Goal: Task Accomplishment & Management: Complete application form

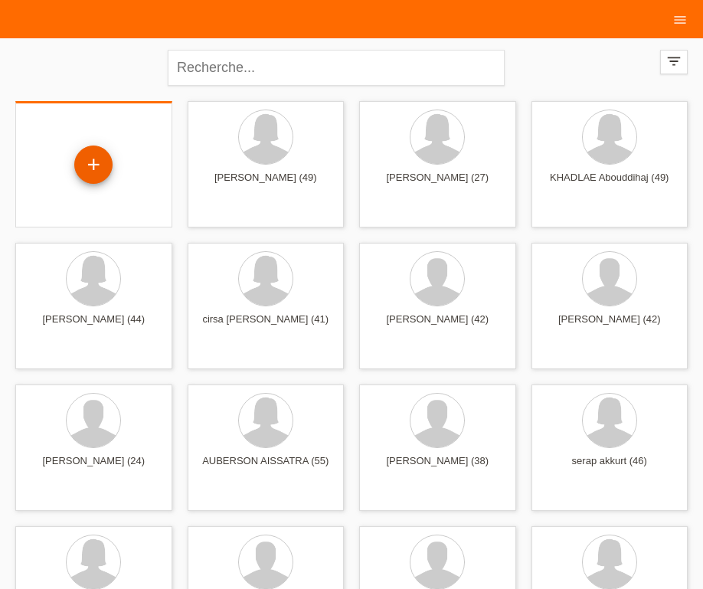
click at [90, 159] on div "+" at bounding box center [93, 165] width 38 height 38
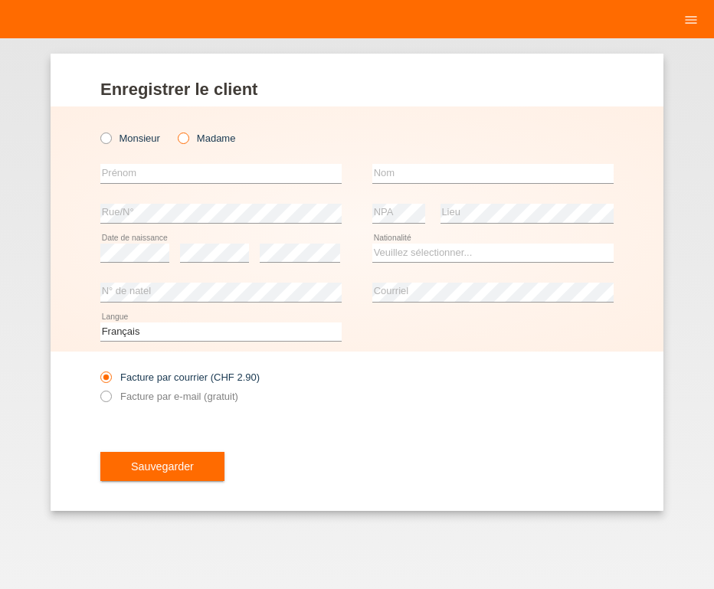
click at [175, 130] on icon at bounding box center [175, 130] width 0 height 0
click at [185, 139] on input "Madame" at bounding box center [183, 138] width 10 height 10
radio input "true"
click at [154, 180] on input "text" at bounding box center [220, 173] width 241 height 19
type input "N"
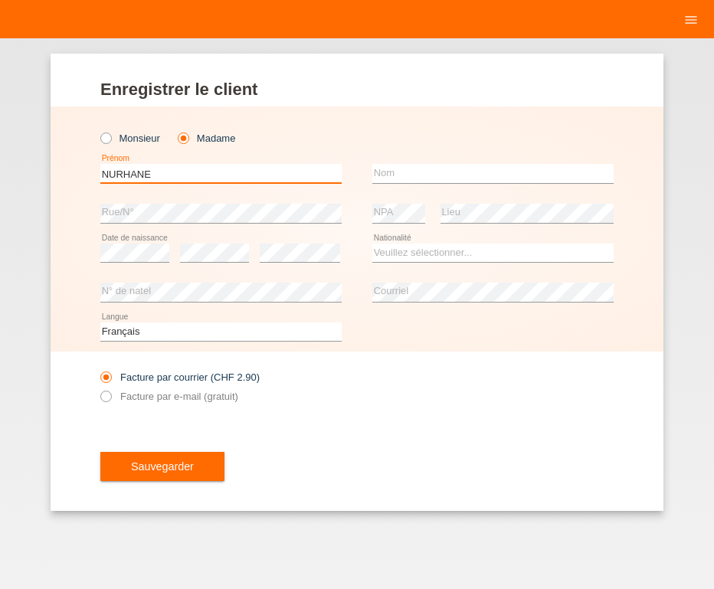
type input "NURHANE"
click at [418, 182] on input "text" at bounding box center [492, 173] width 241 height 19
type input "TAHIRI"
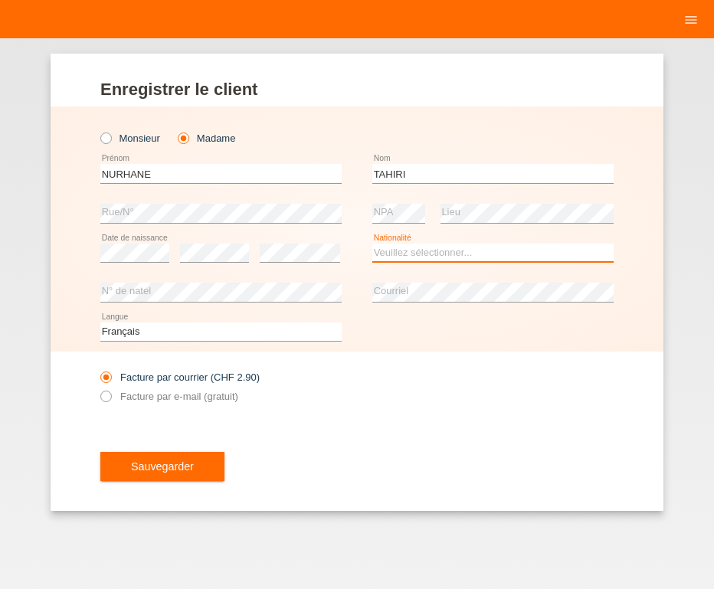
click at [372, 244] on select "Veuillez sélectionner... Suisse Allemagne Autriche Liechtenstein ------------ A…" at bounding box center [492, 253] width 241 height 18
select select "CH"
click at [0, 0] on option "Suisse" at bounding box center [0, 0] width 0 height 0
click at [98, 388] on icon at bounding box center [98, 388] width 0 height 0
click at [103, 399] on input "Facture par e-mail (gratuit)" at bounding box center [105, 400] width 10 height 19
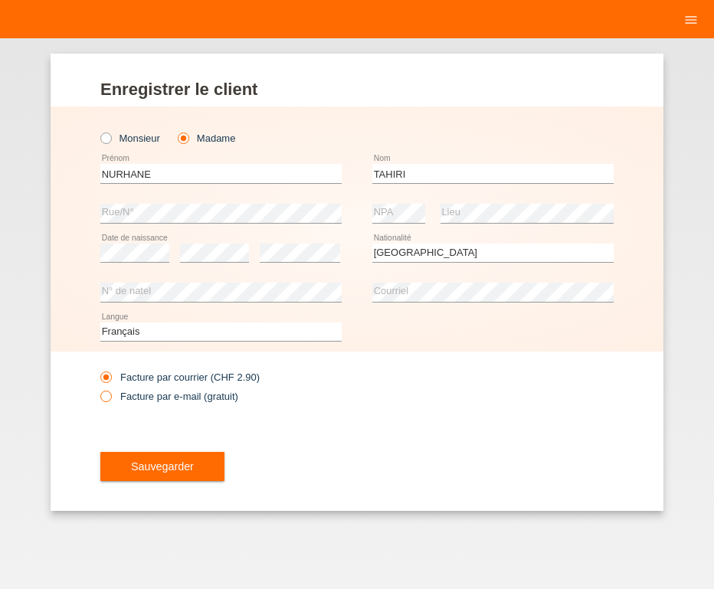
radio input "true"
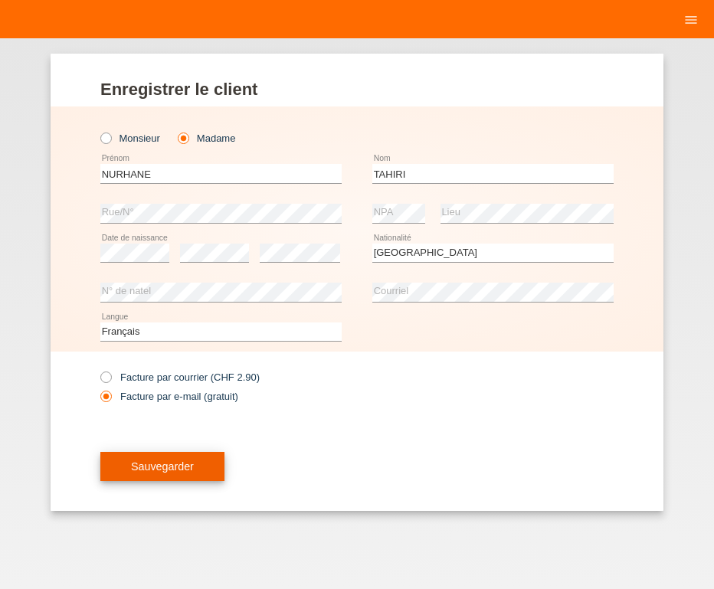
click at [148, 466] on span "Sauvegarder" at bounding box center [162, 466] width 63 height 12
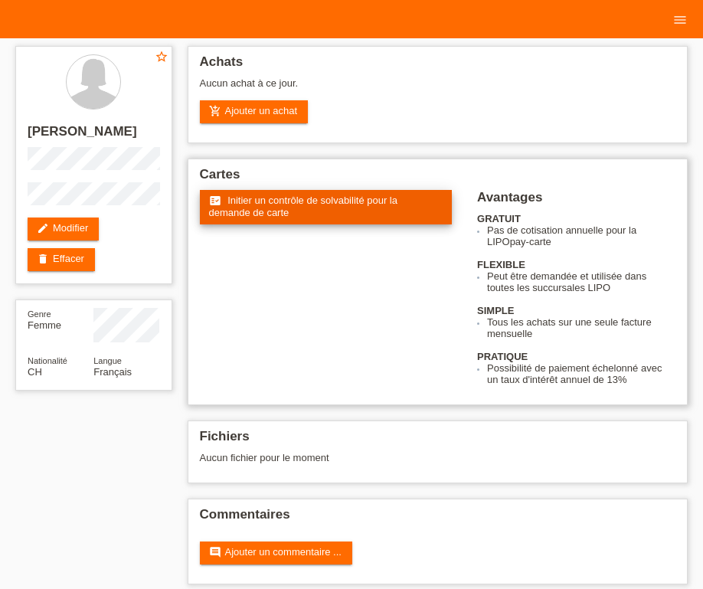
click at [328, 209] on link "fact_check Initier un contrôle de solvabilité pour la demande de carte" at bounding box center [326, 207] width 253 height 34
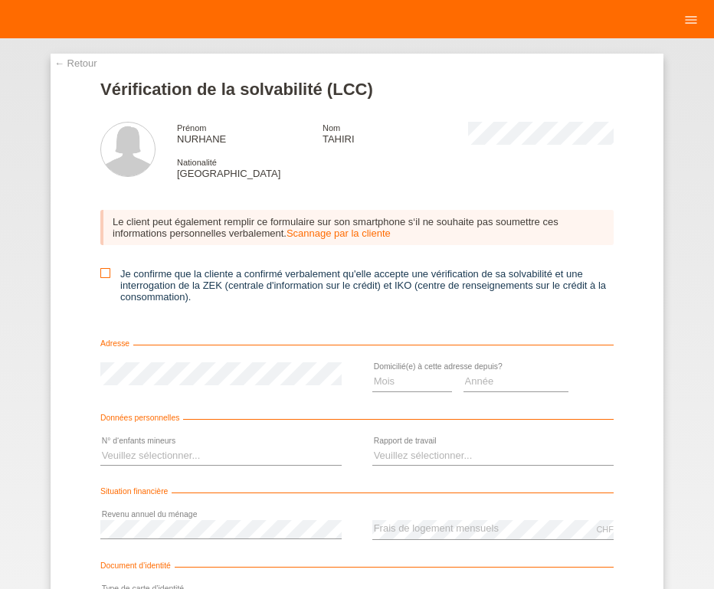
drag, startPoint x: 104, startPoint y: 273, endPoint x: 117, endPoint y: 278, distance: 14.1
click at [103, 274] on icon at bounding box center [105, 273] width 10 height 10
click at [103, 274] on input "Je confirme que la cliente a confirmé verbalement qu'elle accepte une vérificat…" at bounding box center [105, 273] width 10 height 10
checkbox input "true"
click at [372, 372] on select "Mois 01 02 03 04 05 06 07 08 09 10" at bounding box center [412, 381] width 80 height 18
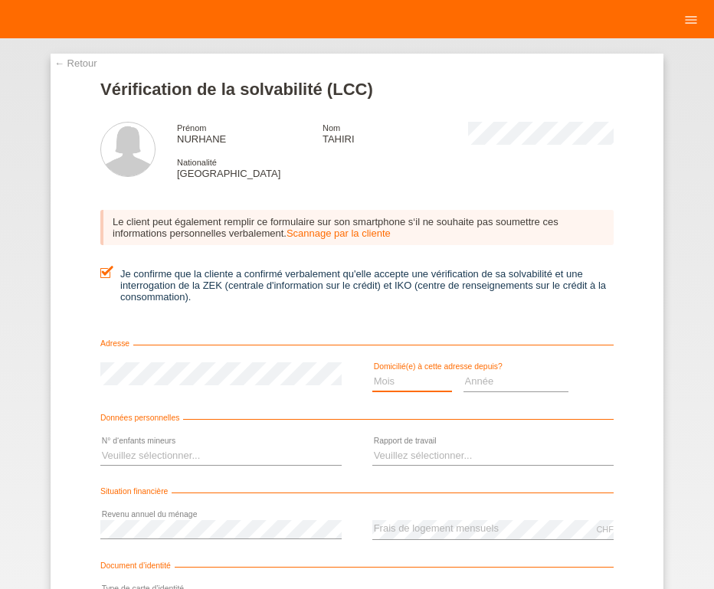
select select "09"
click at [0, 0] on option "09" at bounding box center [0, 0] width 0 height 0
click at [463, 372] on select "Année 2025 2024 2023 2022 2021 2020 2019 2018 2017 2016 2015 2014 2013 2012 201…" at bounding box center [516, 381] width 106 height 18
select select "2025"
click at [0, 0] on option "2025" at bounding box center [0, 0] width 0 height 0
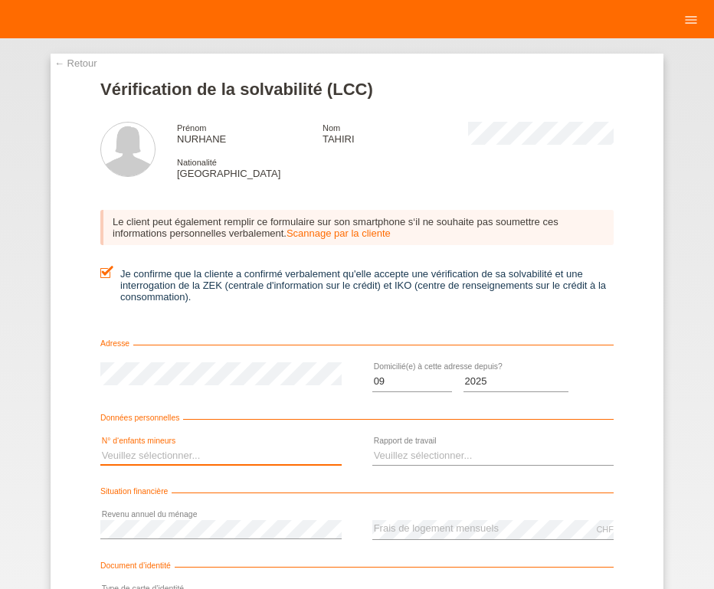
click at [100, 447] on select "Veuillez sélectionner... 0 1 2 3 4 5 6 7 8 9" at bounding box center [220, 456] width 241 height 18
select select "2"
click at [0, 0] on option "2" at bounding box center [0, 0] width 0 height 0
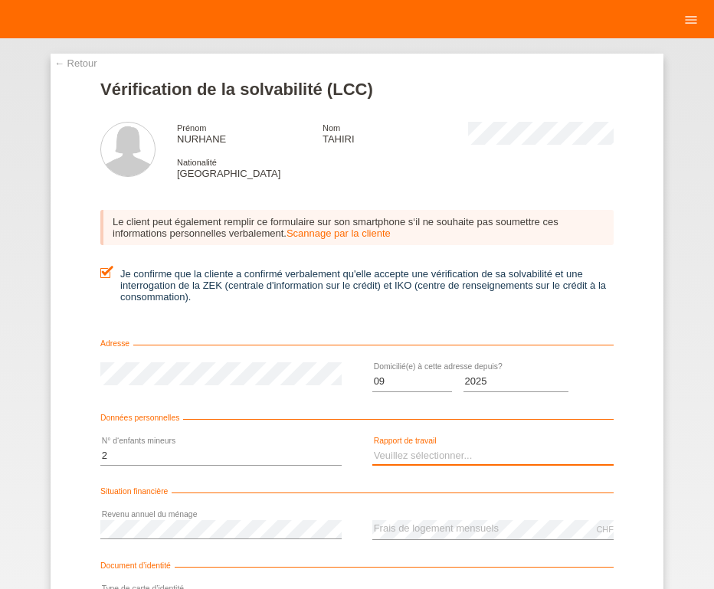
click at [372, 447] on select "Veuillez sélectionner... A durée indéterminée A durée déterminée Apprenti/étudi…" at bounding box center [492, 456] width 241 height 18
select select "UNLIMITED"
click at [0, 0] on option "A durée indéterminée" at bounding box center [0, 0] width 0 height 0
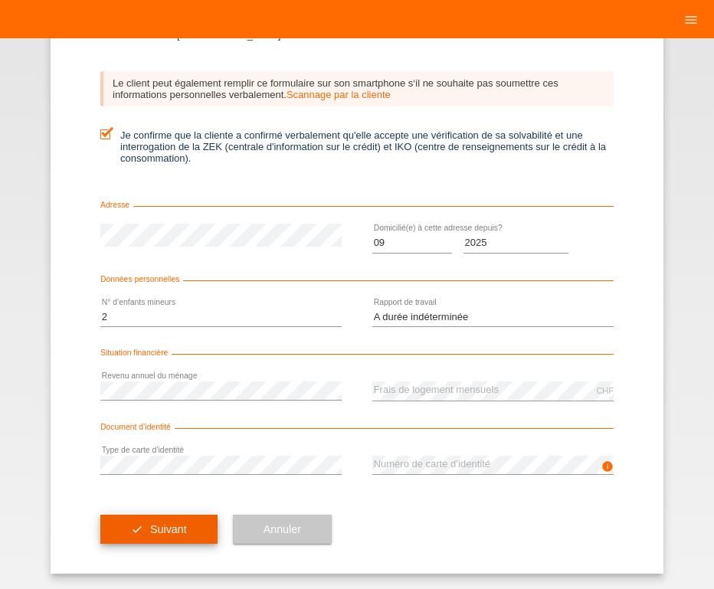
click at [178, 534] on span "Suivant" at bounding box center [168, 529] width 37 height 12
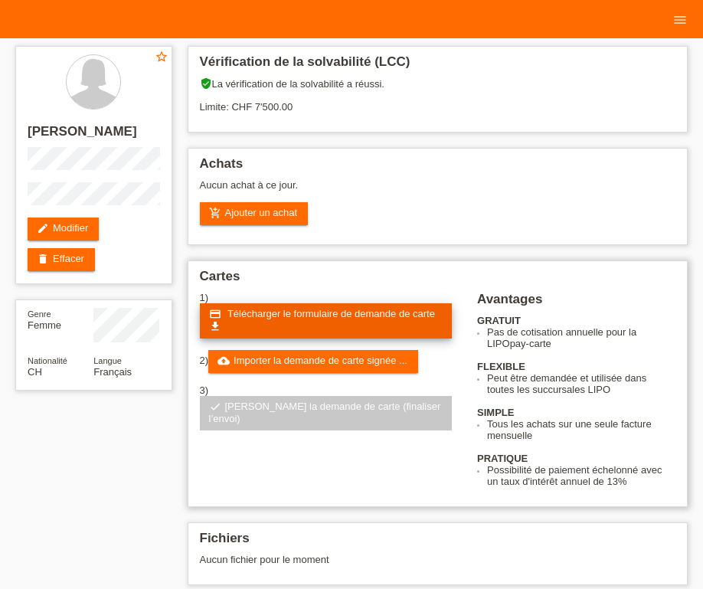
click at [283, 314] on span "Télécharger le formulaire de demande de carte" at bounding box center [331, 313] width 208 height 11
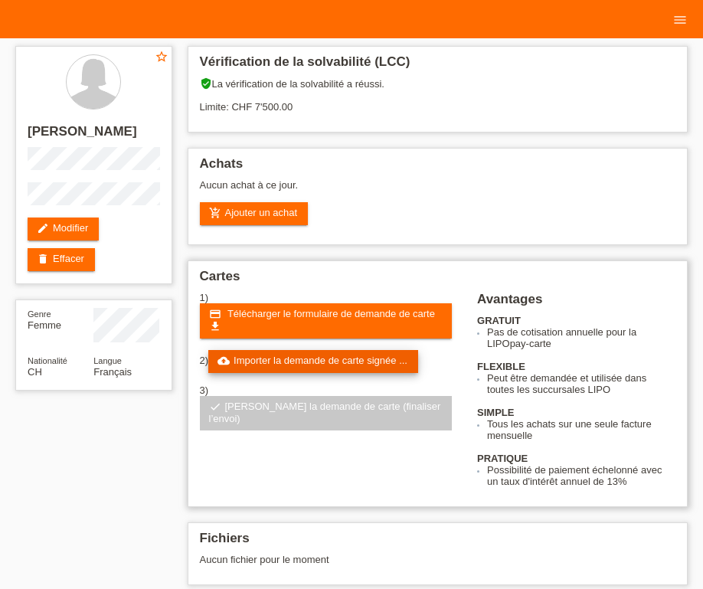
click at [362, 360] on link "cloud_upload Importer la demande de carte signée ..." at bounding box center [313, 361] width 210 height 23
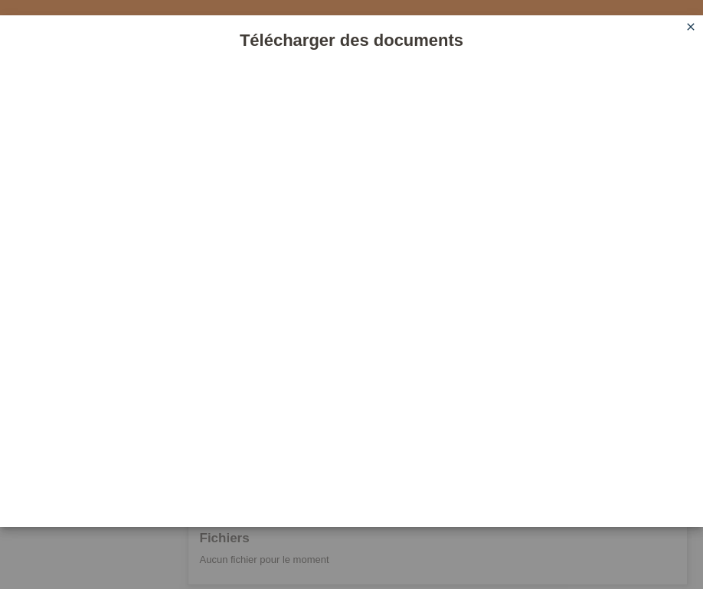
click at [310, 93] on div at bounding box center [351, 296] width 703 height 462
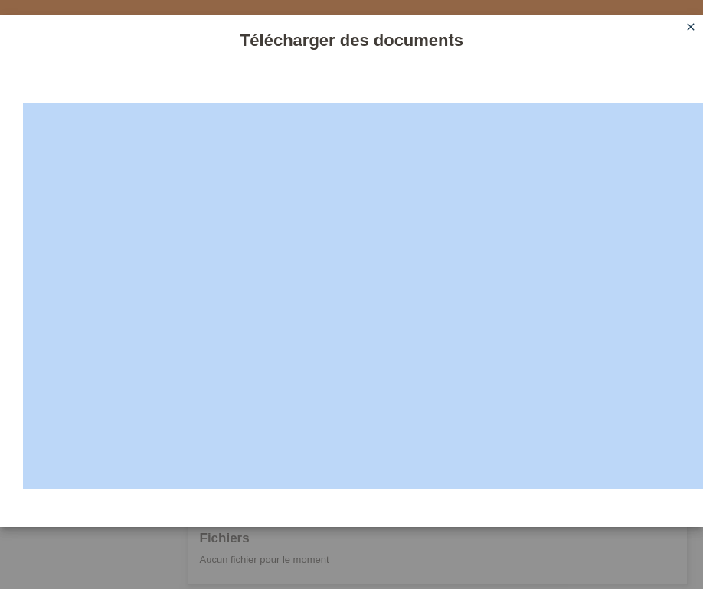
click at [689, 25] on icon "close" at bounding box center [691, 27] width 12 height 12
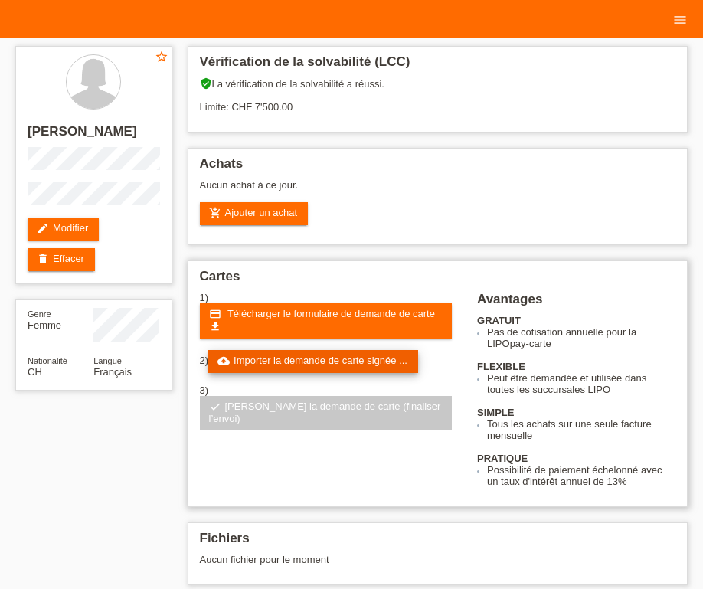
click at [307, 357] on link "cloud_upload Importer la demande de carte signée ..." at bounding box center [313, 361] width 210 height 23
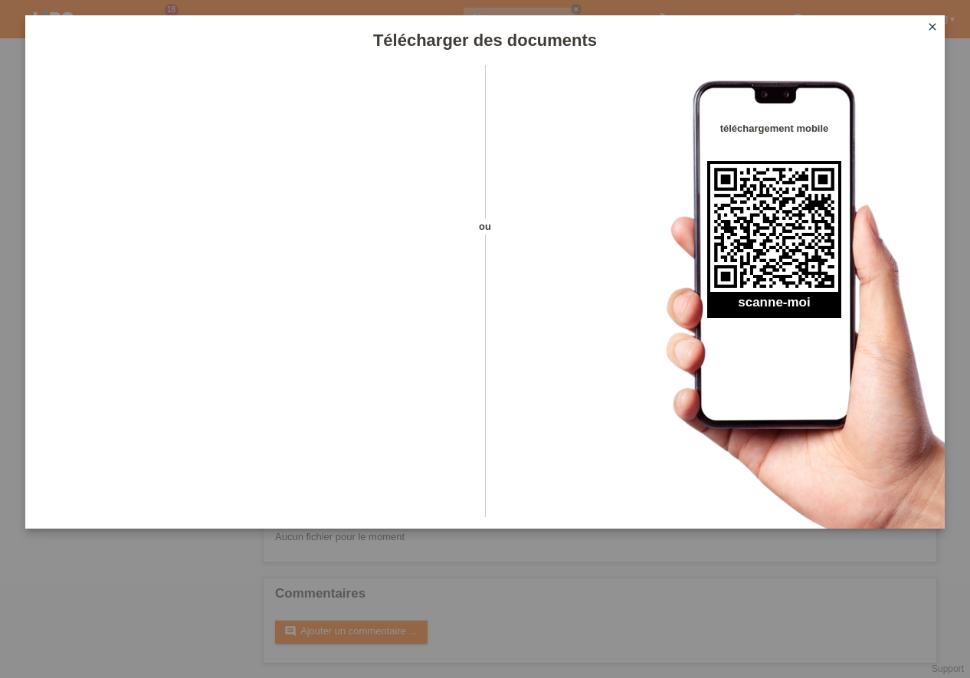
click at [702, 26] on icon "close" at bounding box center [932, 27] width 12 height 12
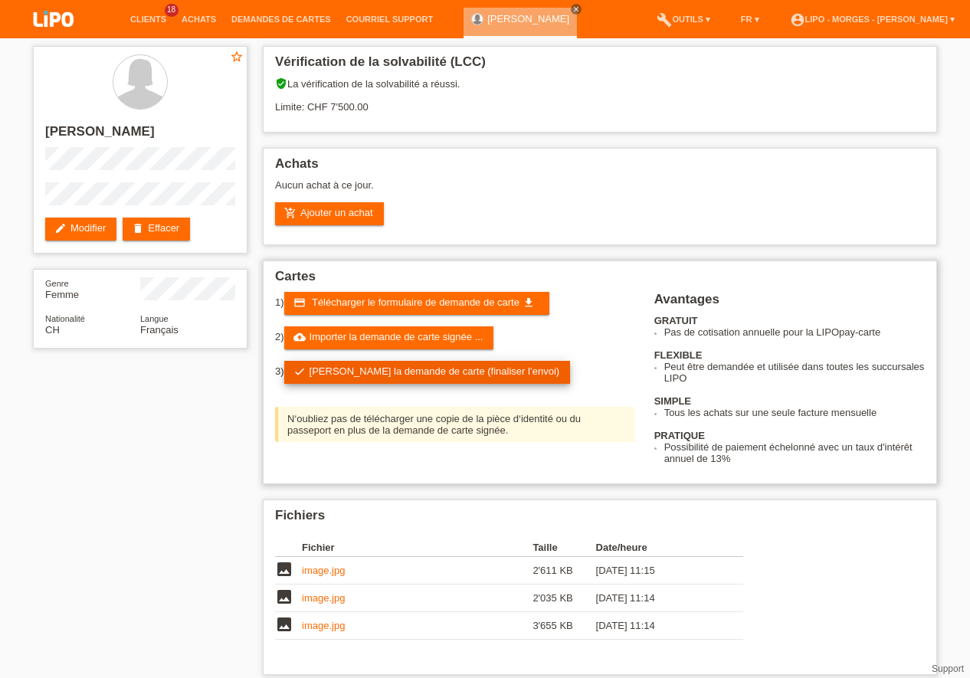
click at [412, 376] on link "check Soumettre la demande de carte (finaliser l’envoi)" at bounding box center [427, 372] width 286 height 23
